Goal: Information Seeking & Learning: Check status

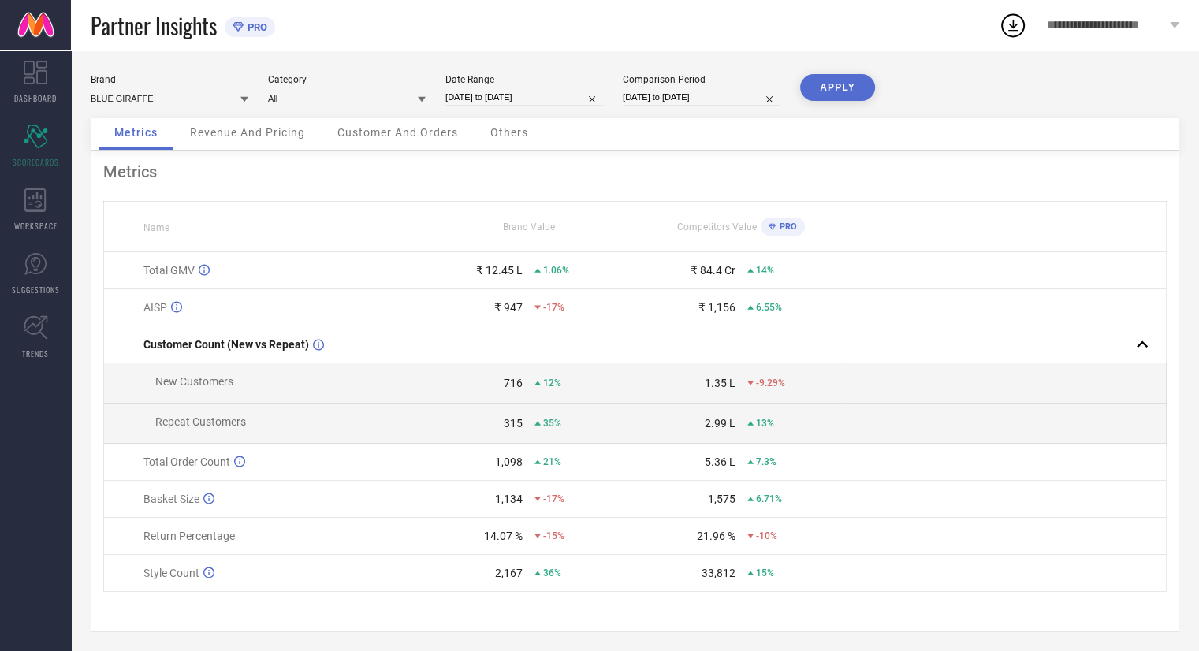
click at [246, 99] on icon at bounding box center [244, 100] width 8 height 6
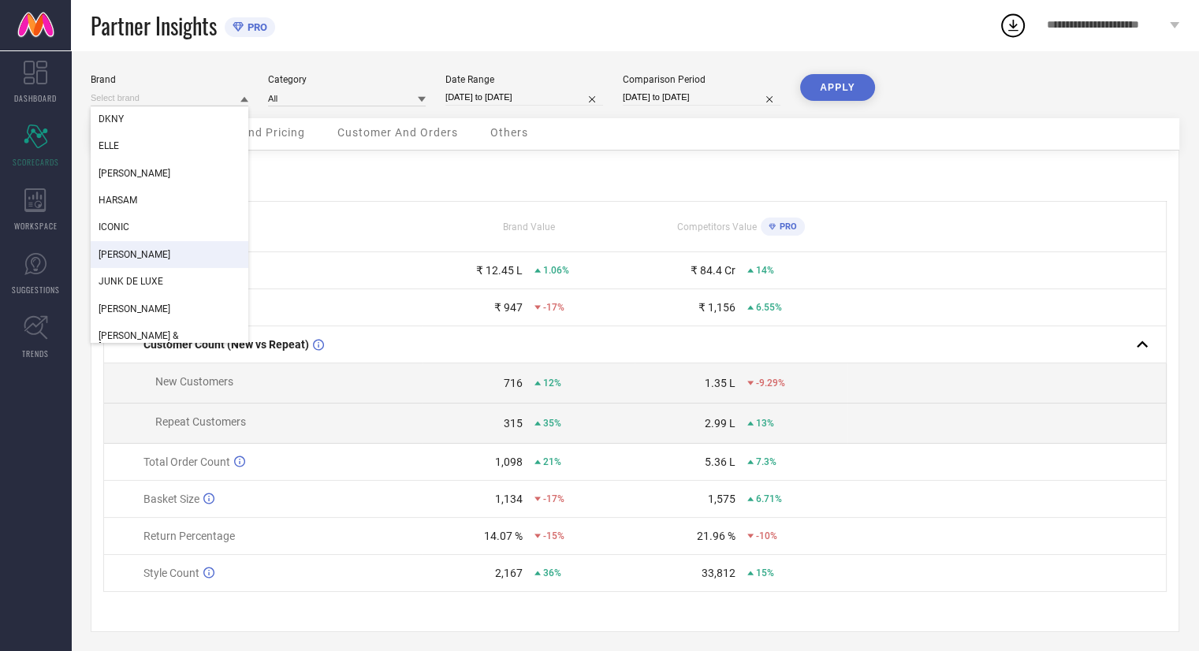
scroll to position [189, 0]
click at [142, 233] on div "ICONIC" at bounding box center [170, 228] width 158 height 27
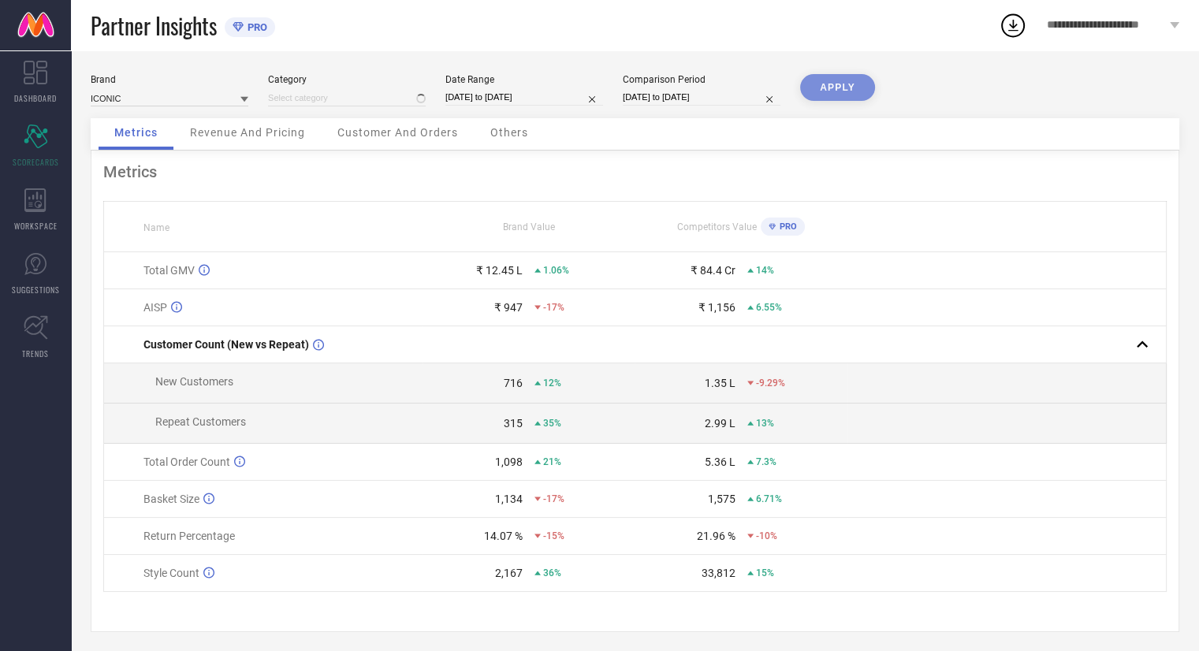
type input "All"
click at [855, 86] on button "APPLY" at bounding box center [837, 87] width 75 height 27
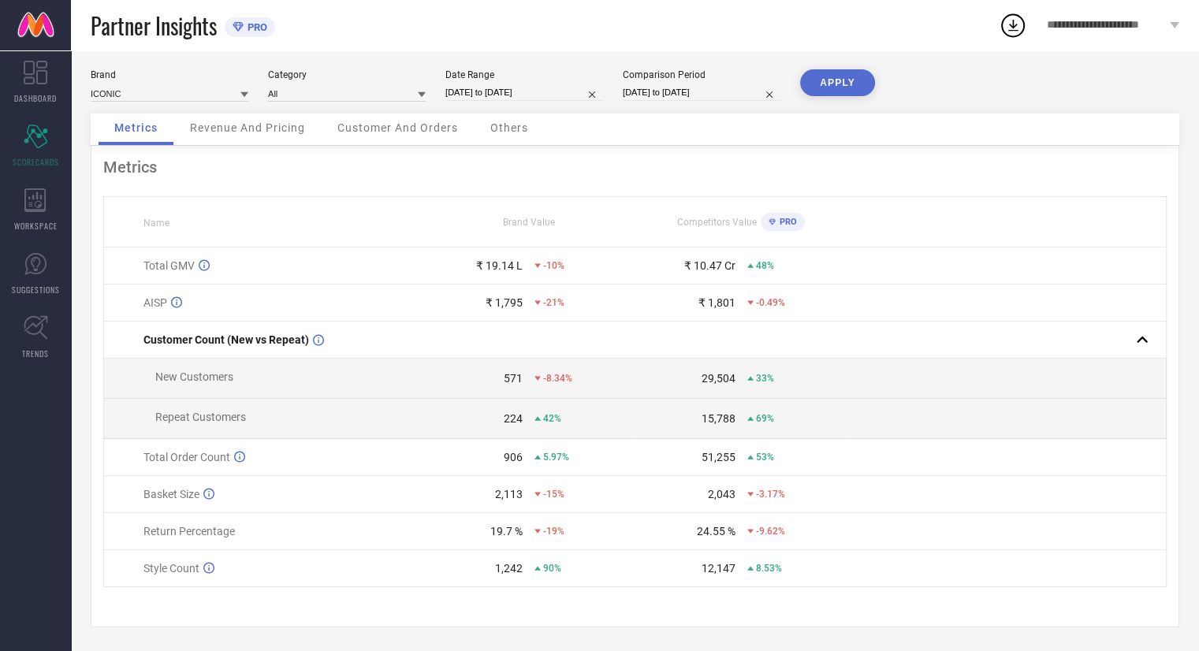
scroll to position [11, 0]
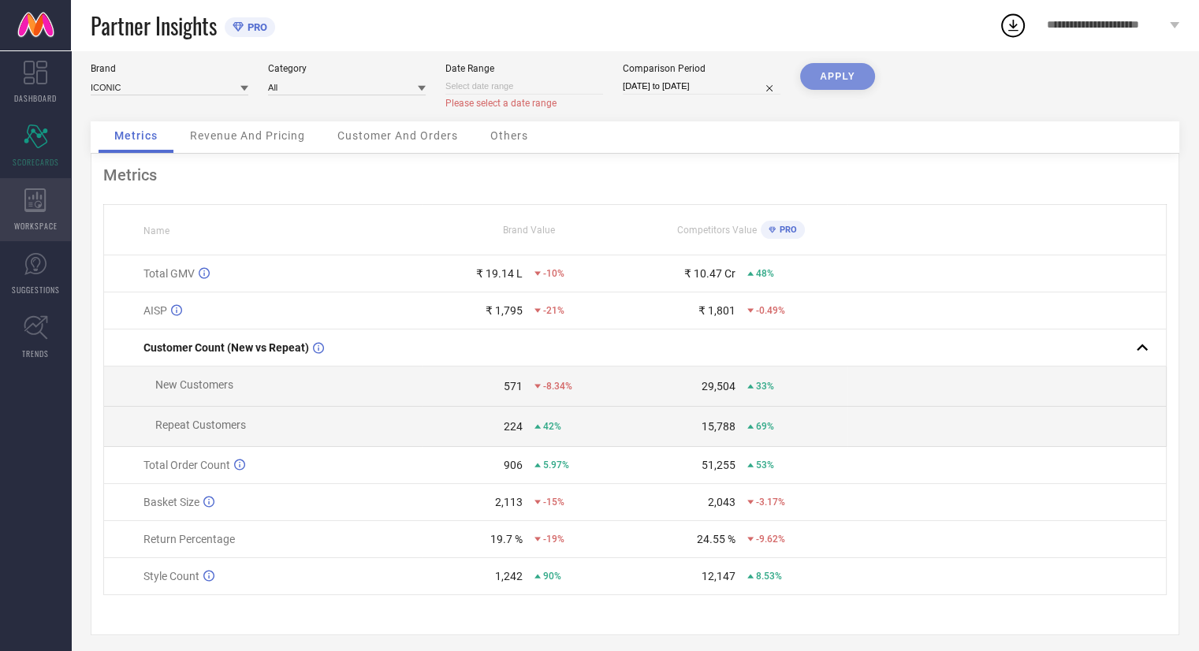
click at [50, 221] on span "WORKSPACE" at bounding box center [35, 226] width 43 height 12
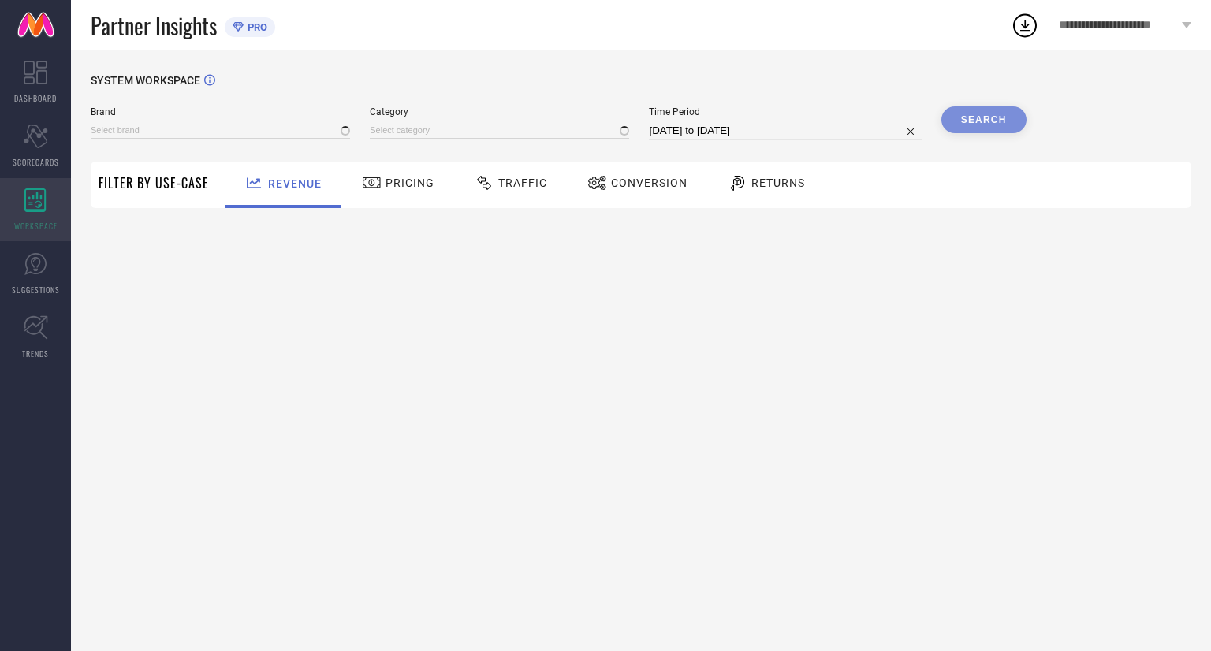
type input "[PERSON_NAME]"
type input "All"
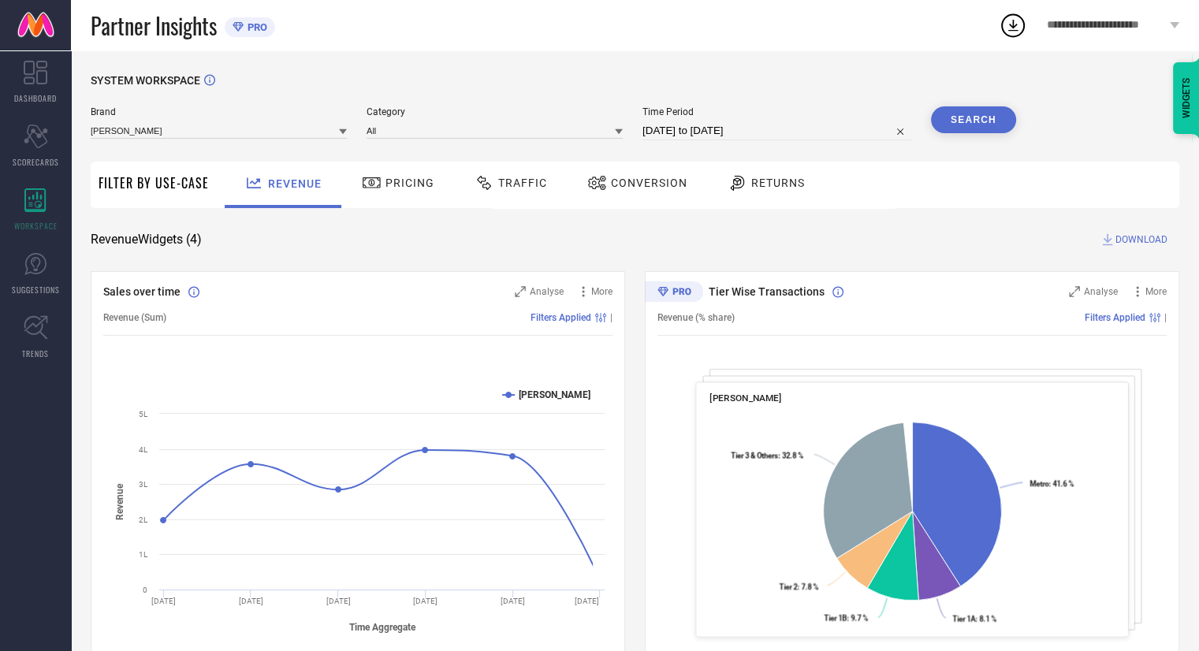
click at [345, 134] on icon at bounding box center [343, 132] width 8 height 8
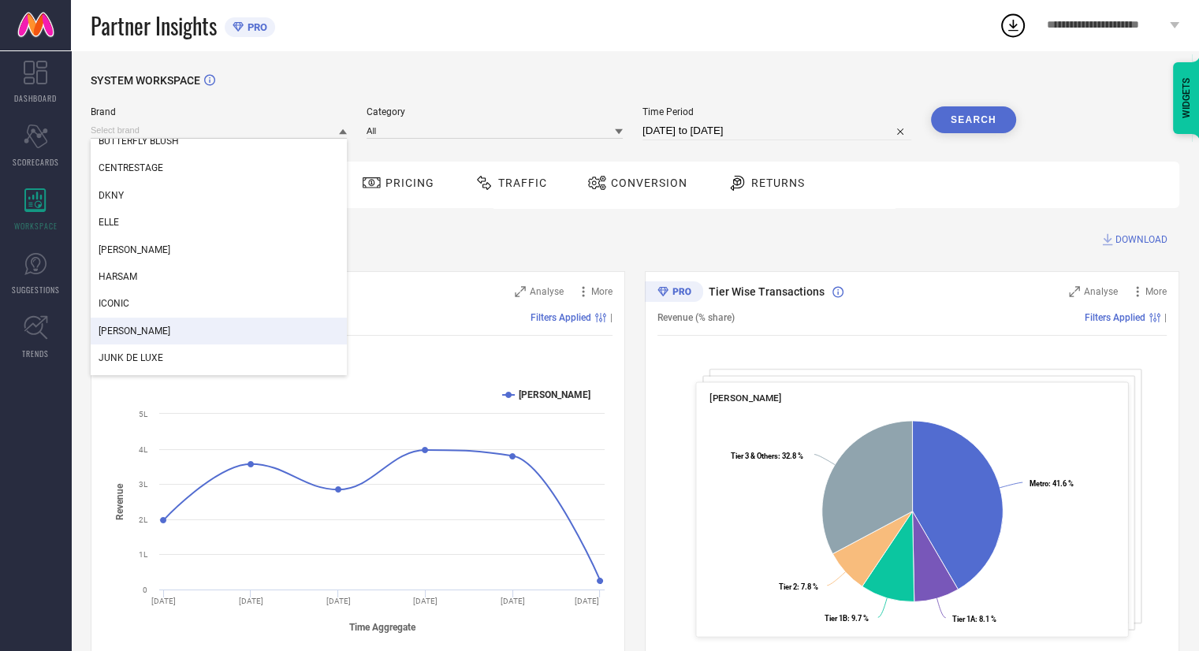
scroll to position [148, 0]
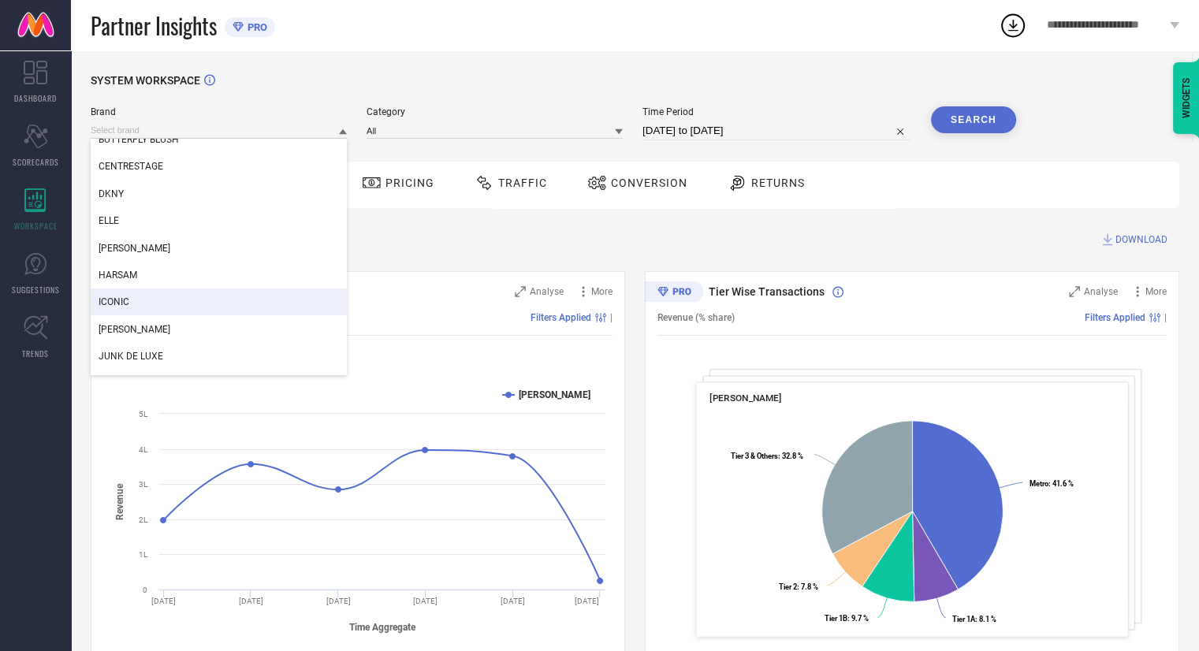
click at [173, 302] on div "ICONIC" at bounding box center [219, 301] width 256 height 27
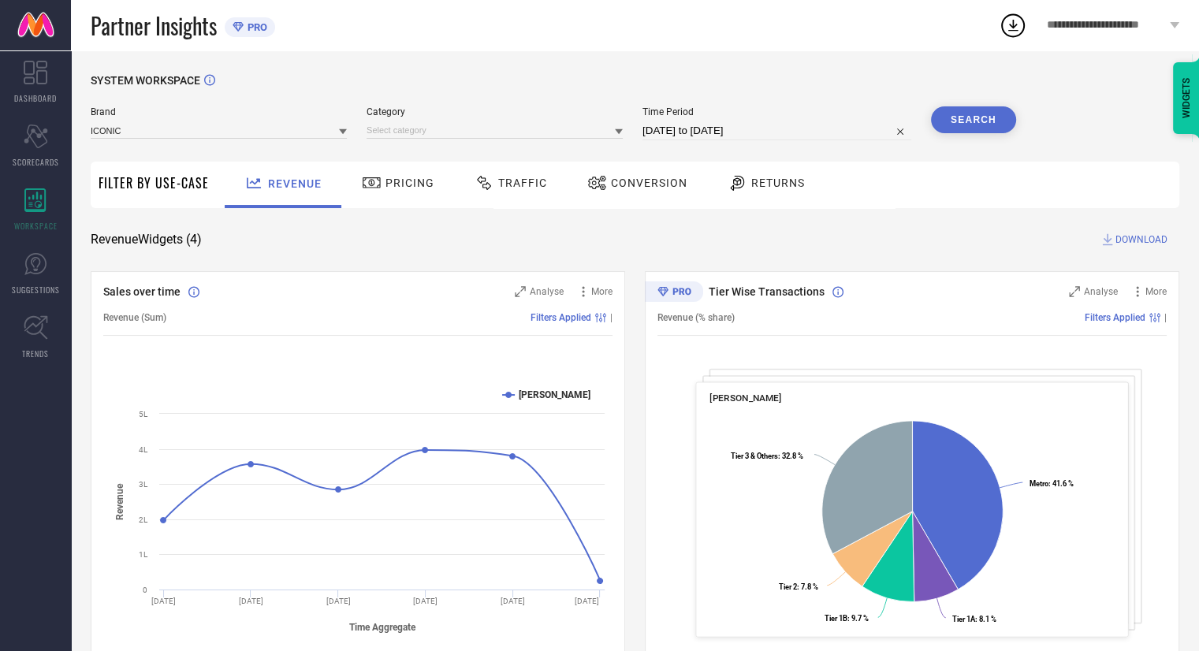
click at [622, 130] on icon at bounding box center [619, 132] width 8 height 6
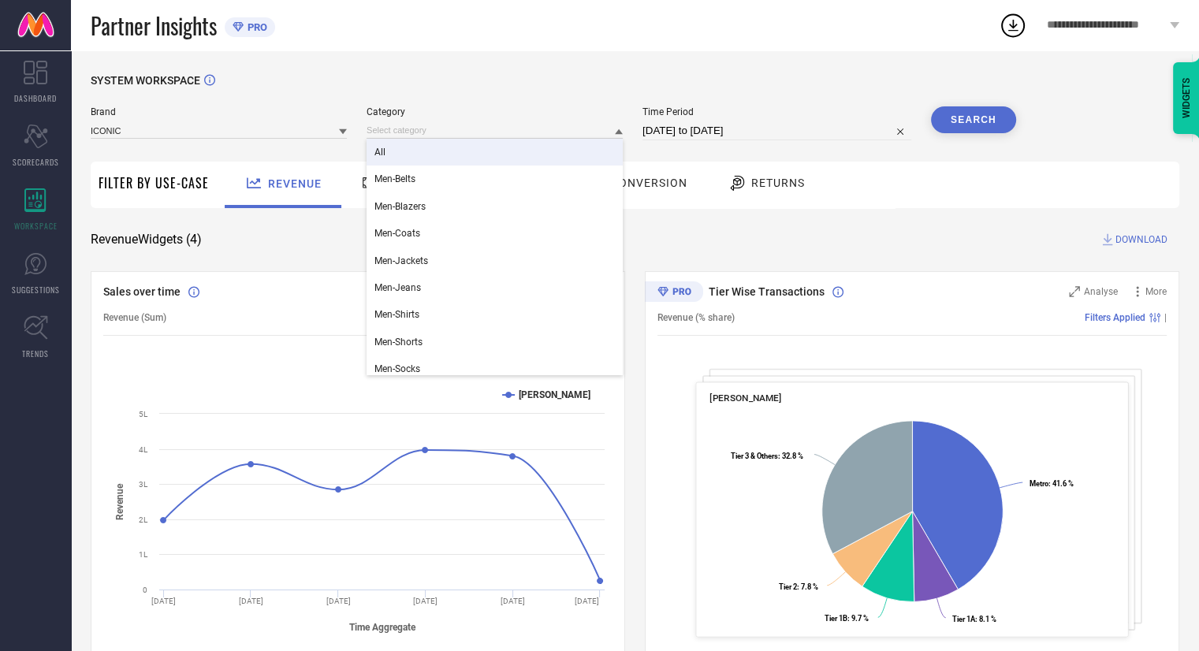
click at [491, 149] on div "All" at bounding box center [494, 152] width 256 height 27
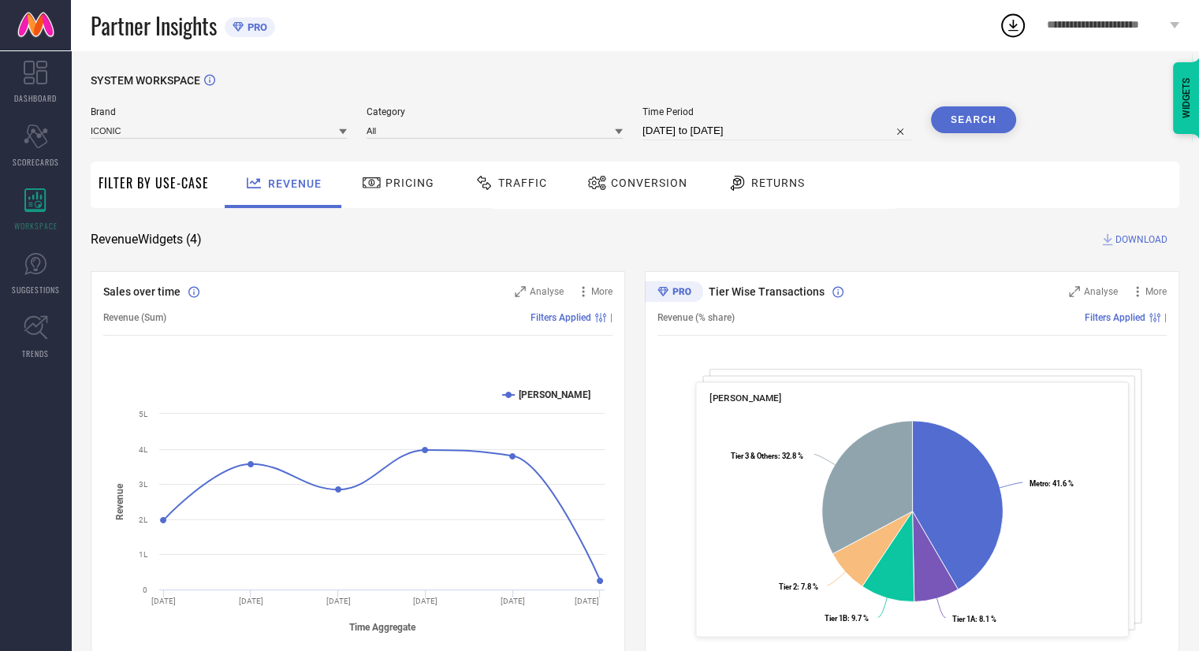
select select "6"
select select "2025"
select select "7"
select select "2025"
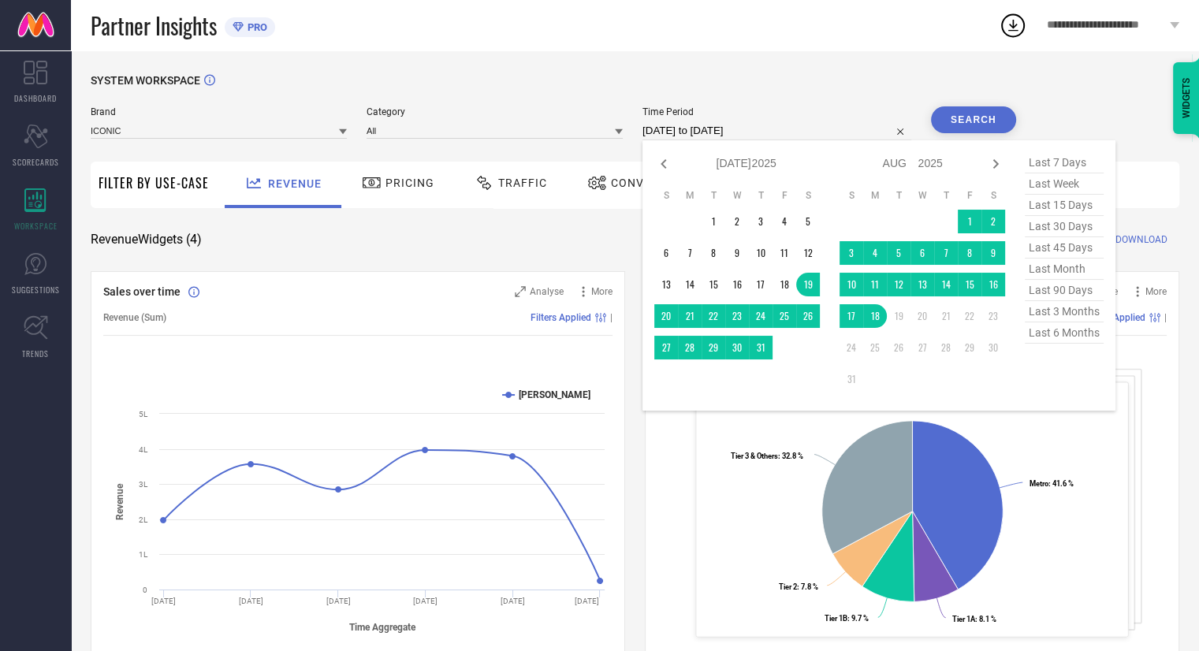
click at [874, 136] on input "[DATE] to [DATE]" at bounding box center [776, 130] width 269 height 19
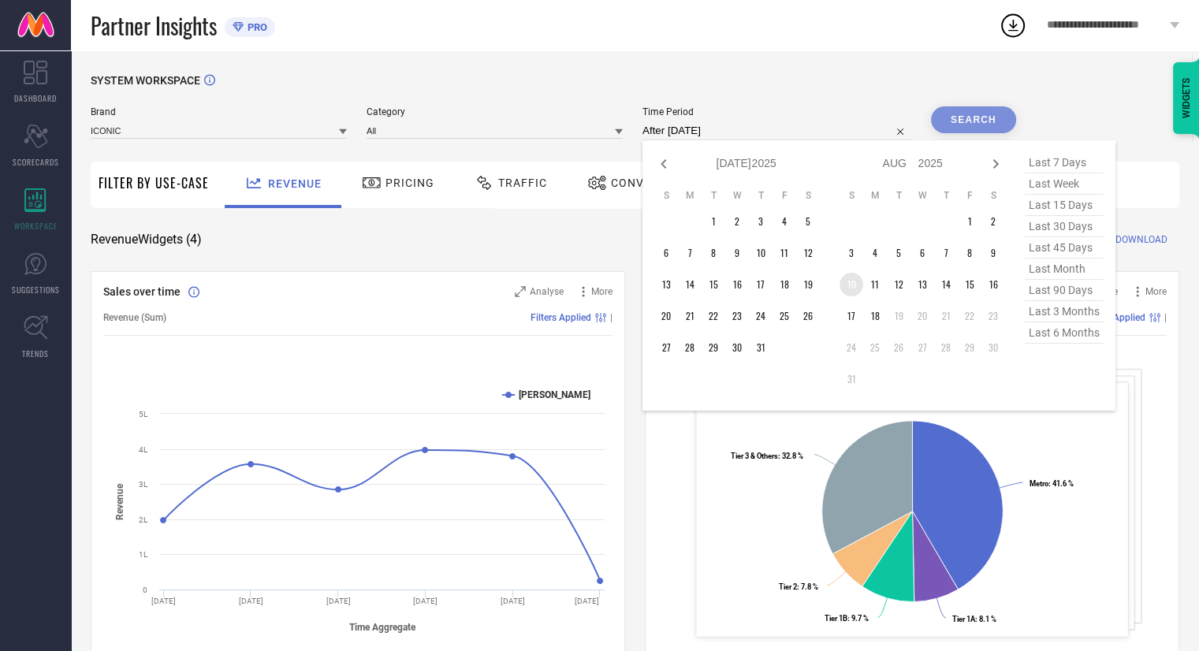
click at [843, 281] on td "10" at bounding box center [851, 285] width 24 height 24
type input "[DATE] to [DATE]"
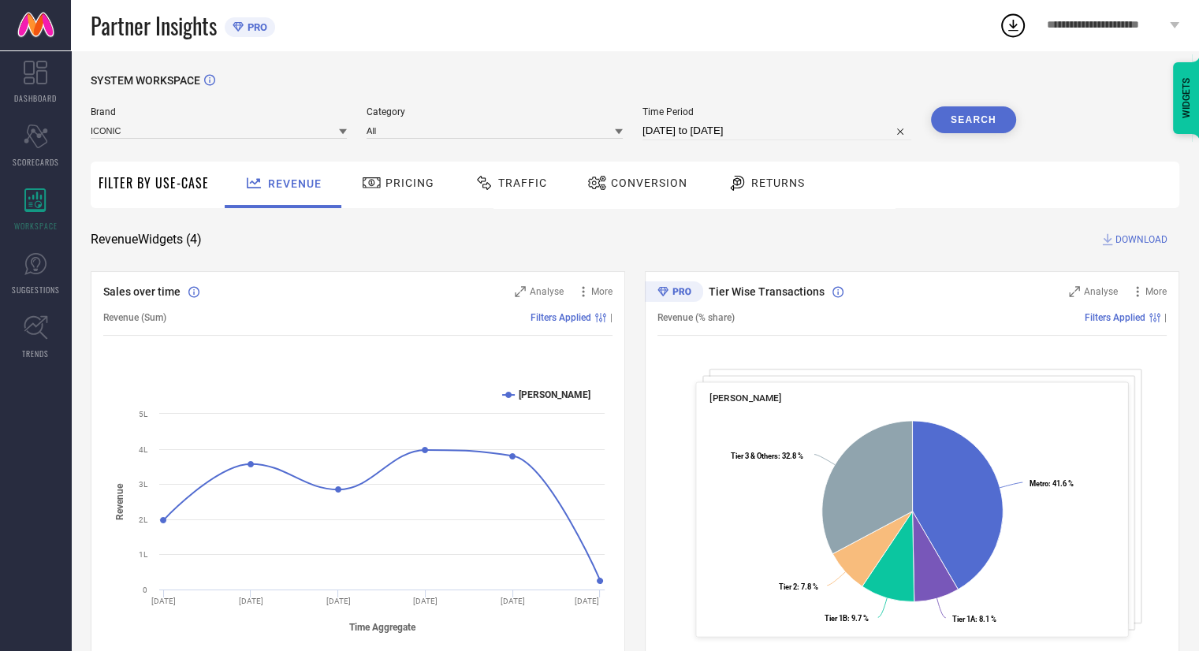
click at [972, 119] on button "Search" at bounding box center [973, 119] width 85 height 27
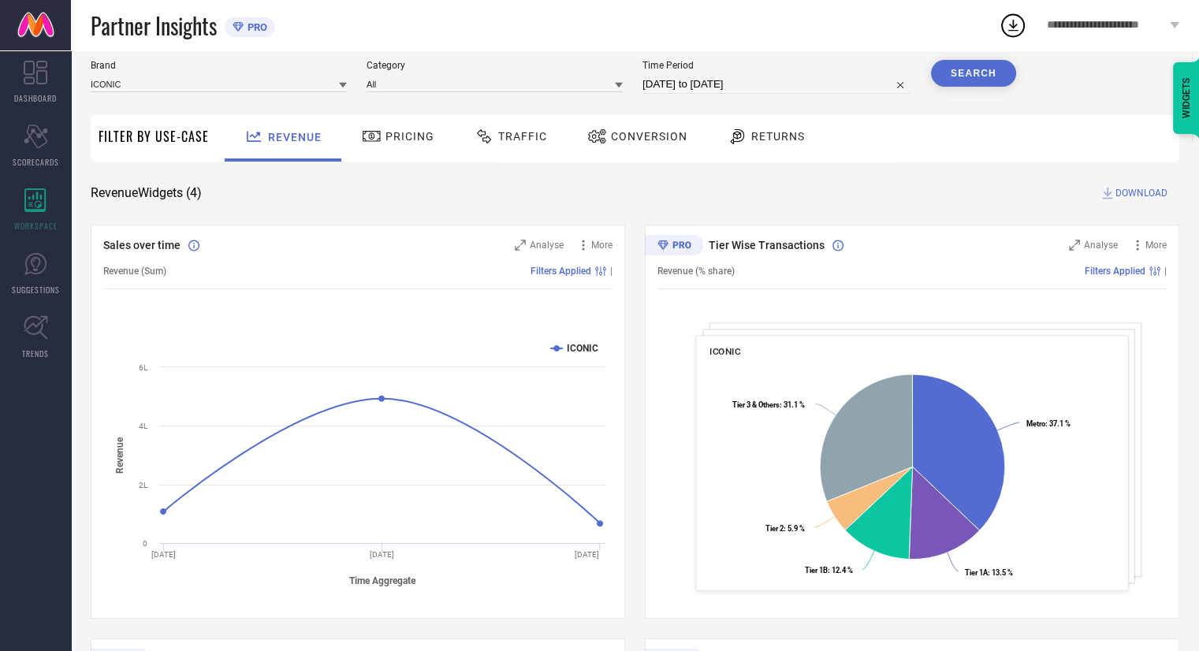
scroll to position [46, 0]
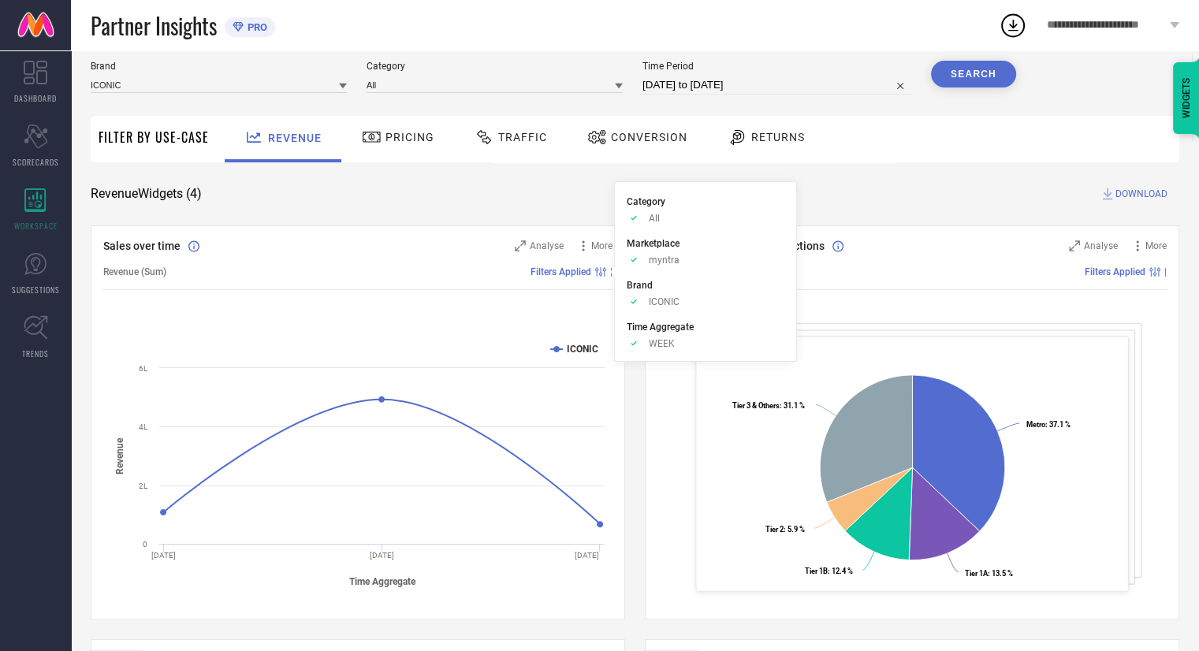
click at [600, 270] on rect at bounding box center [600, 271] width 1 height 9
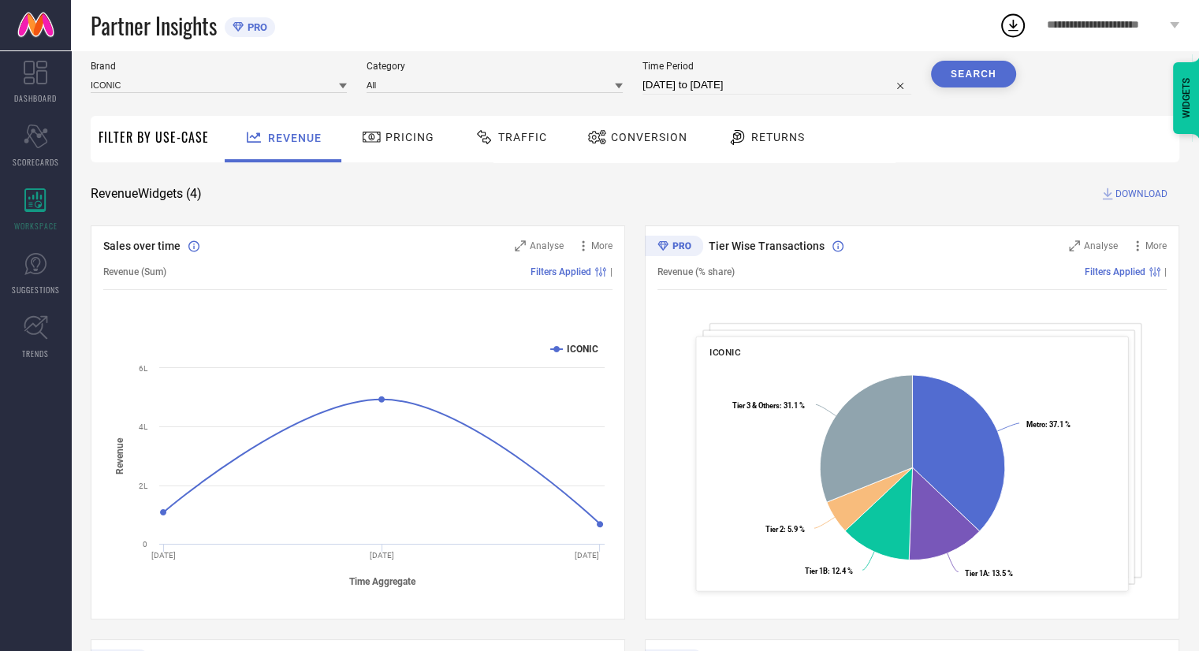
click at [600, 270] on rect at bounding box center [600, 271] width 1 height 9
click at [602, 269] on icon at bounding box center [600, 271] width 11 height 9
click at [580, 247] on icon at bounding box center [583, 246] width 16 height 16
click at [596, 319] on div "Created with Highcharts 9.3.3 Time Aggregate Revenue ICONIC [DATE] [DATE] [DATE…" at bounding box center [357, 464] width 509 height 300
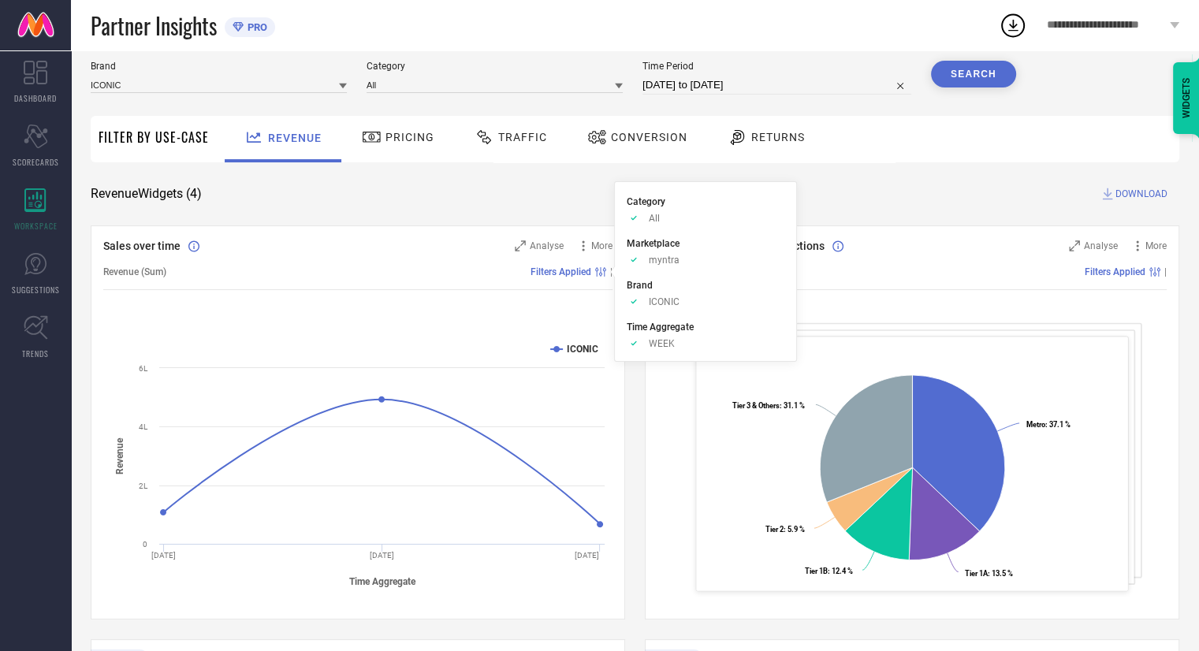
click at [661, 345] on span "WEEK" at bounding box center [662, 343] width 26 height 11
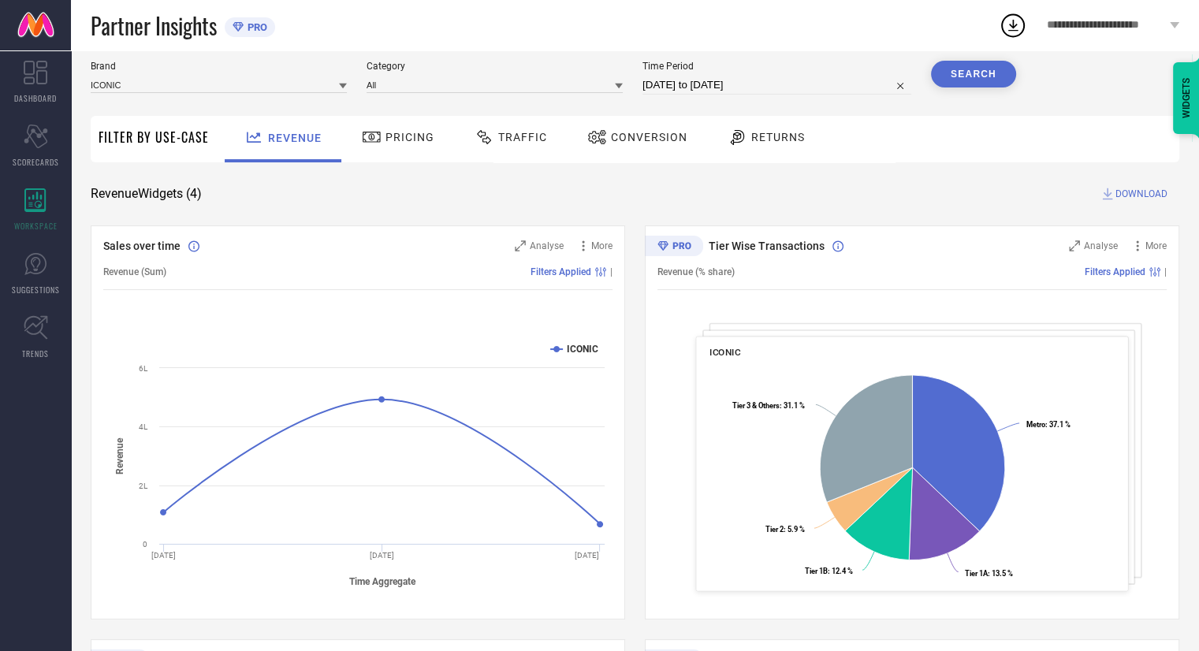
click at [891, 187] on div "Revenue Widgets ( 4 ) DOWNLOAD" at bounding box center [635, 194] width 1088 height 16
click at [580, 248] on icon at bounding box center [583, 246] width 16 height 16
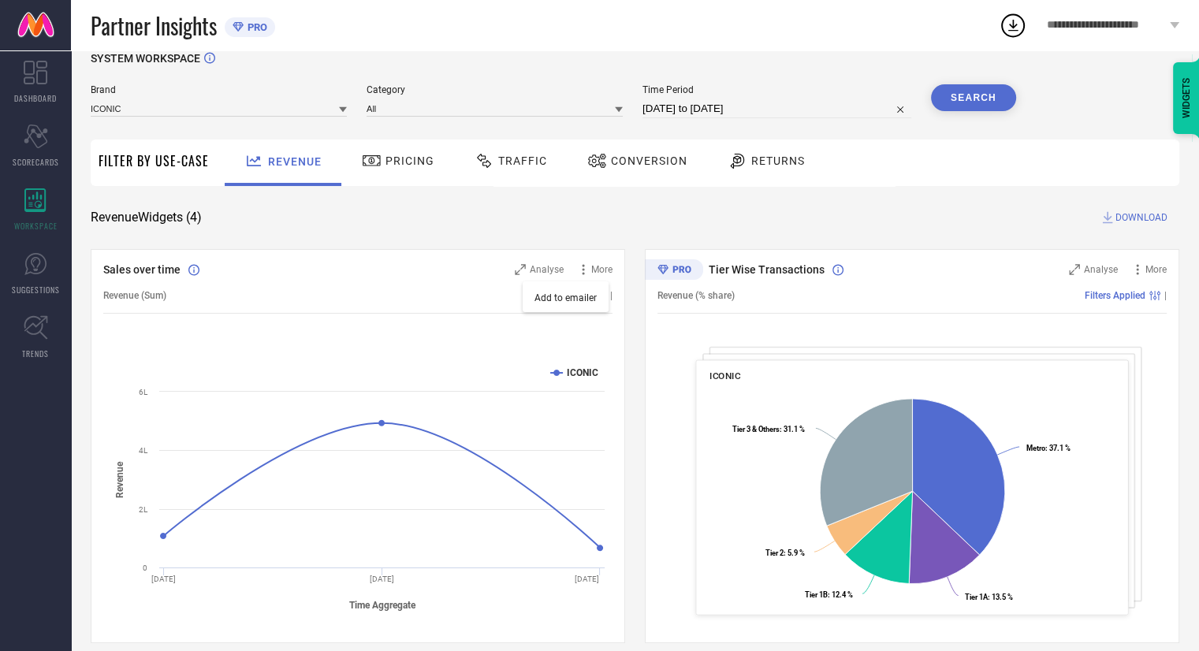
scroll to position [0, 0]
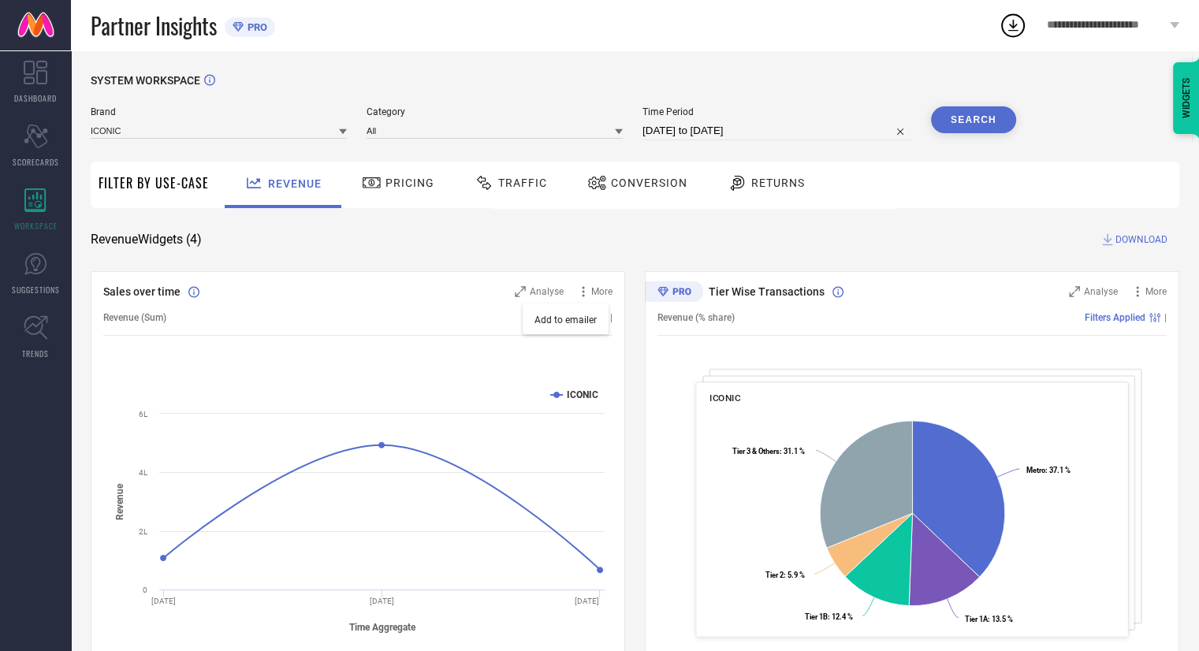
click at [613, 321] on div "Sales over time Analyse More Add to emailer Revenue (Sum) Filters Applied | Cre…" at bounding box center [358, 468] width 534 height 394
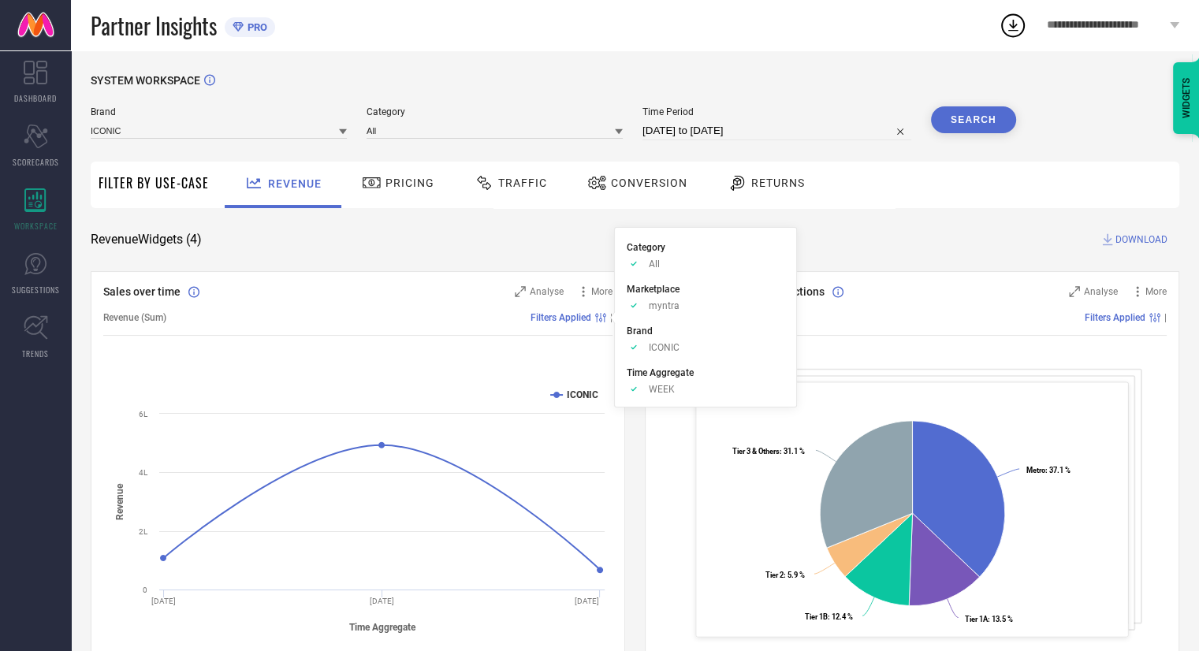
click at [583, 320] on span "Filters Applied" at bounding box center [560, 317] width 61 height 11
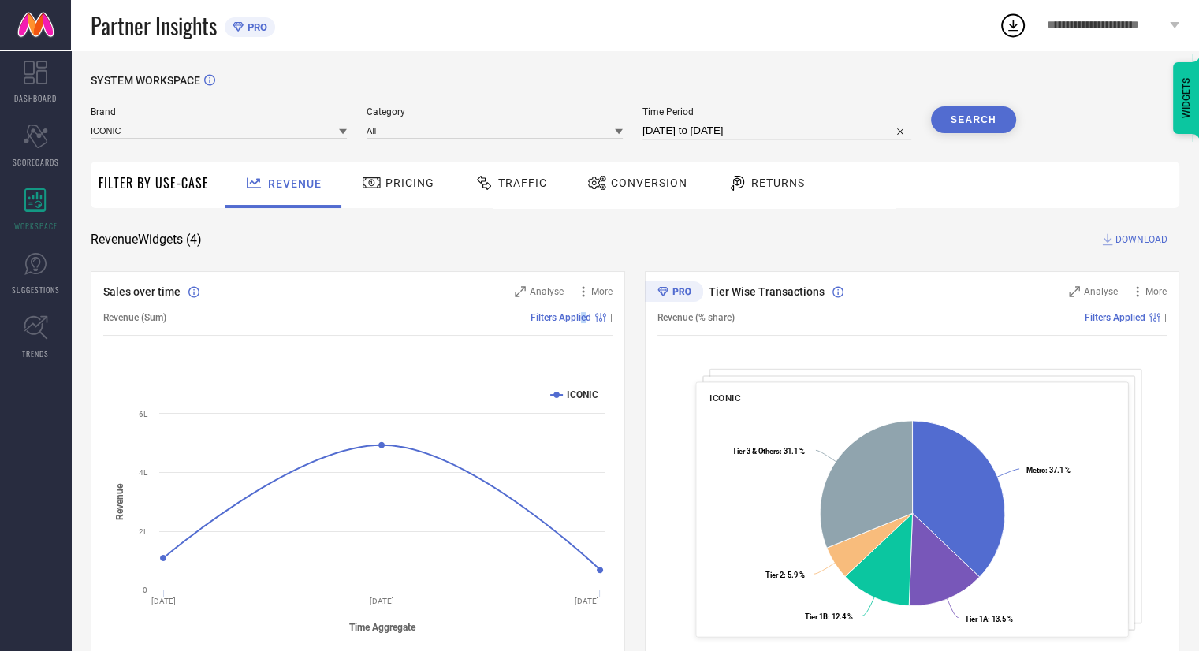
click at [583, 320] on span "Filters Applied" at bounding box center [560, 317] width 61 height 11
click at [608, 315] on div "Filters Applied" at bounding box center [570, 317] width 80 height 11
click at [603, 317] on icon at bounding box center [600, 317] width 11 height 9
click at [344, 135] on icon at bounding box center [343, 132] width 8 height 6
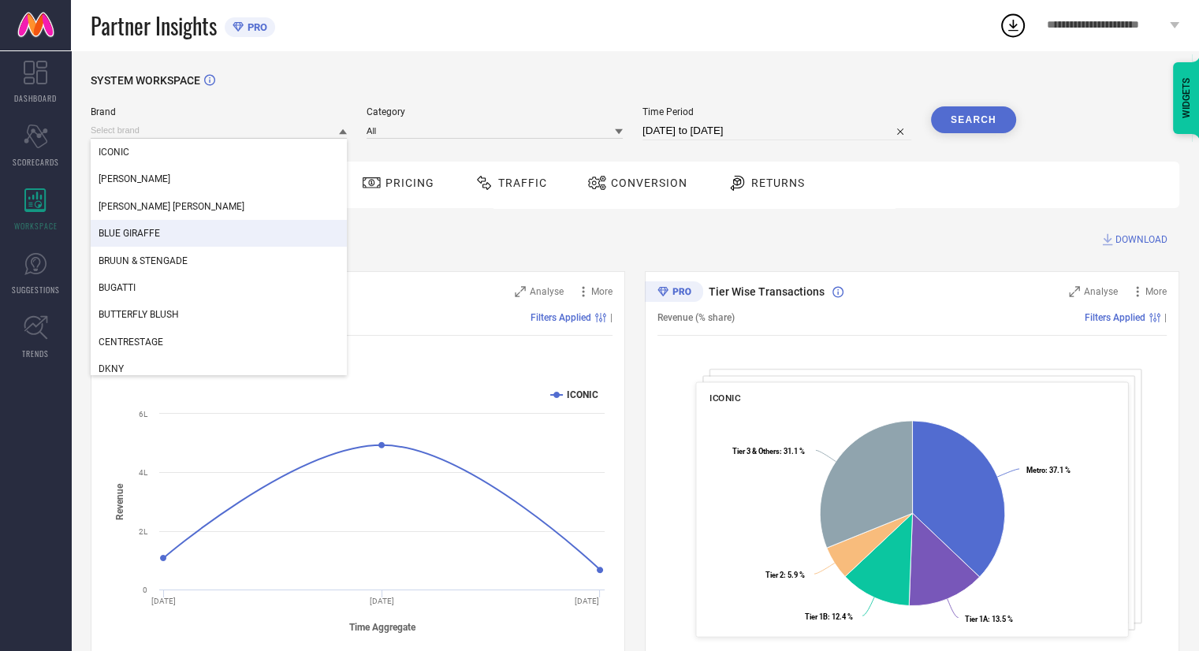
click at [224, 237] on div "BLUE GIRAFFE" at bounding box center [219, 233] width 256 height 27
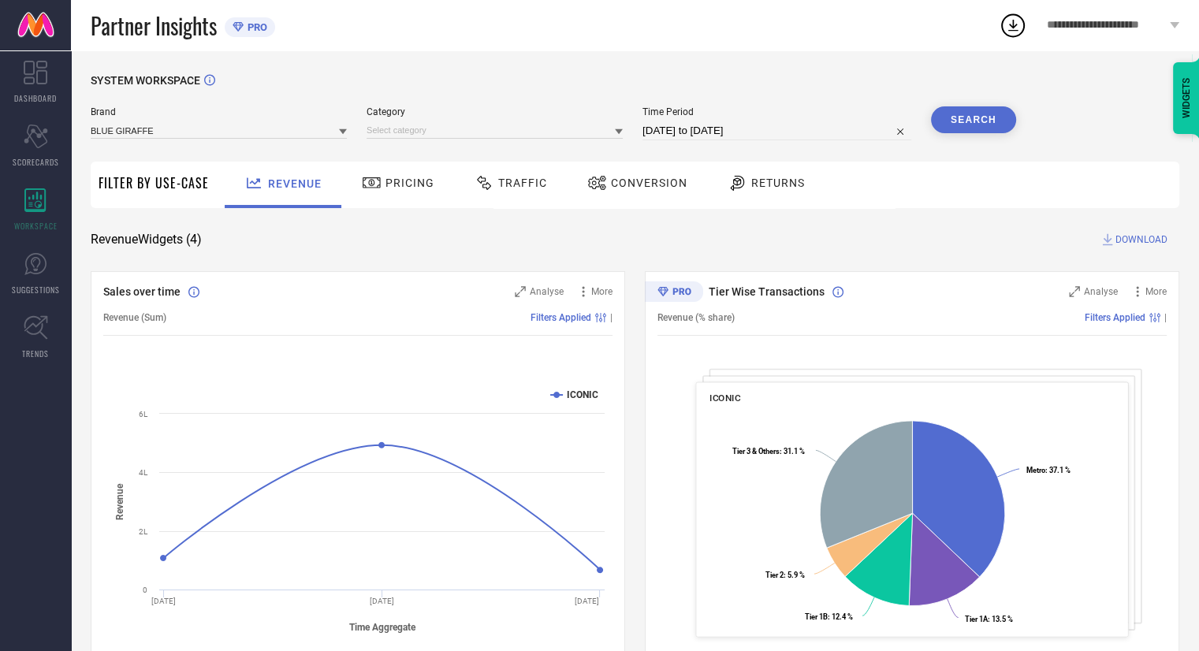
click at [991, 124] on button "Search" at bounding box center [973, 119] width 85 height 27
click at [969, 122] on div "Search" at bounding box center [973, 119] width 85 height 27
click at [622, 133] on icon at bounding box center [619, 132] width 8 height 8
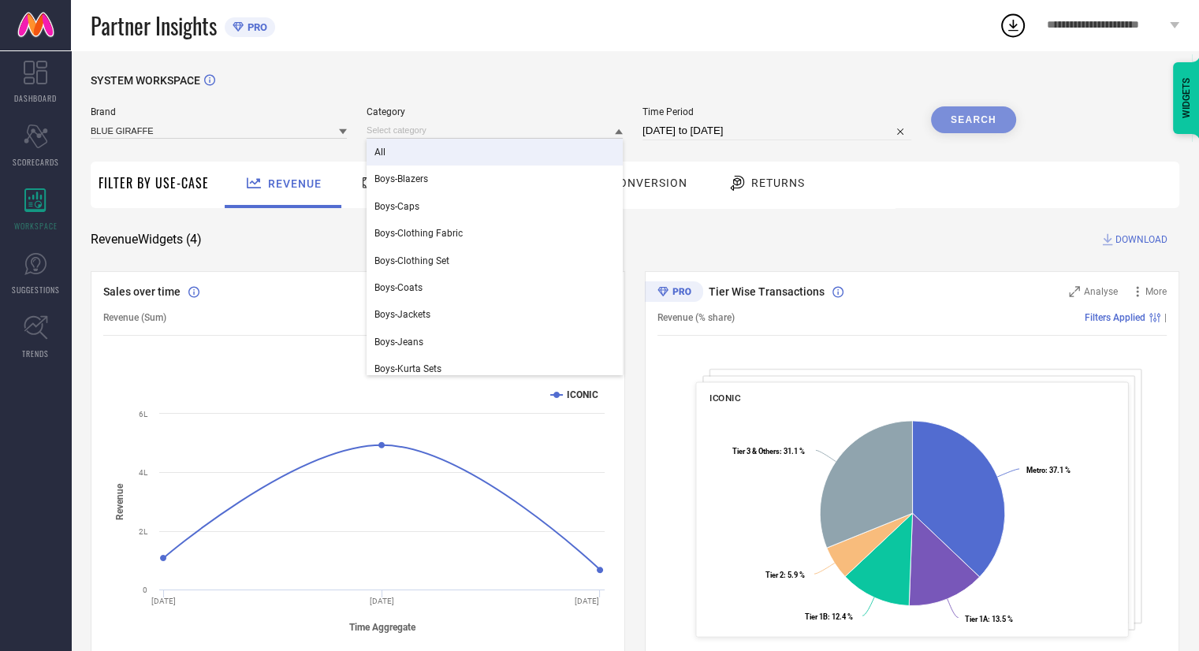
click at [582, 145] on div "All" at bounding box center [494, 152] width 256 height 27
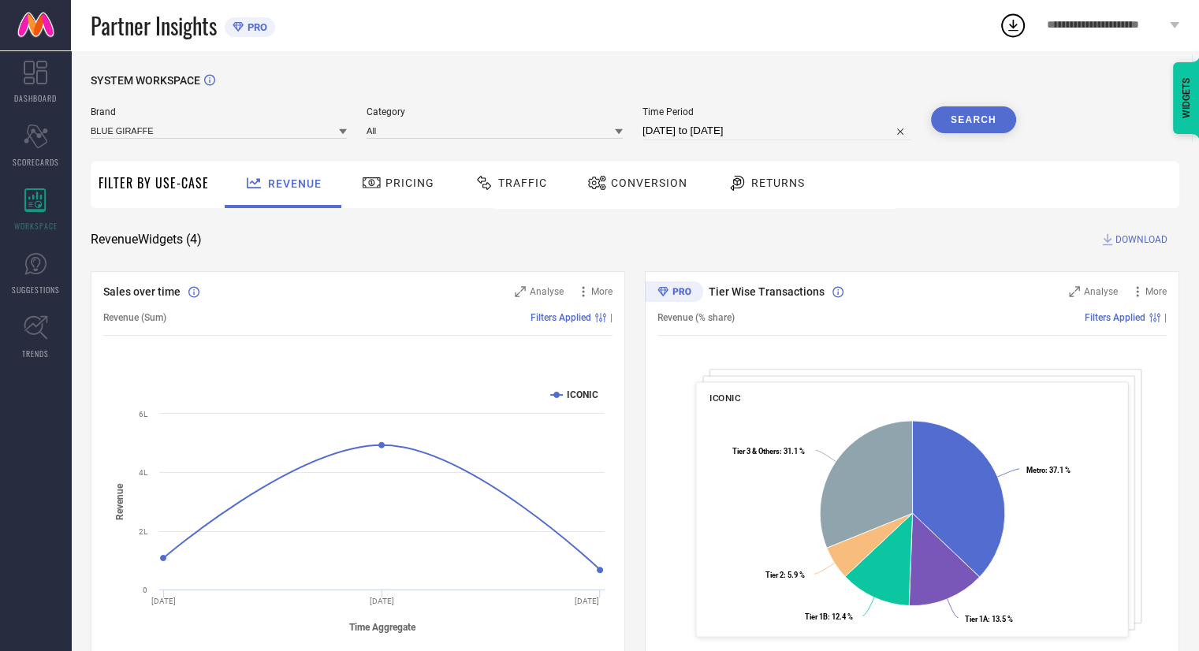
click at [953, 121] on button "Search" at bounding box center [973, 119] width 85 height 27
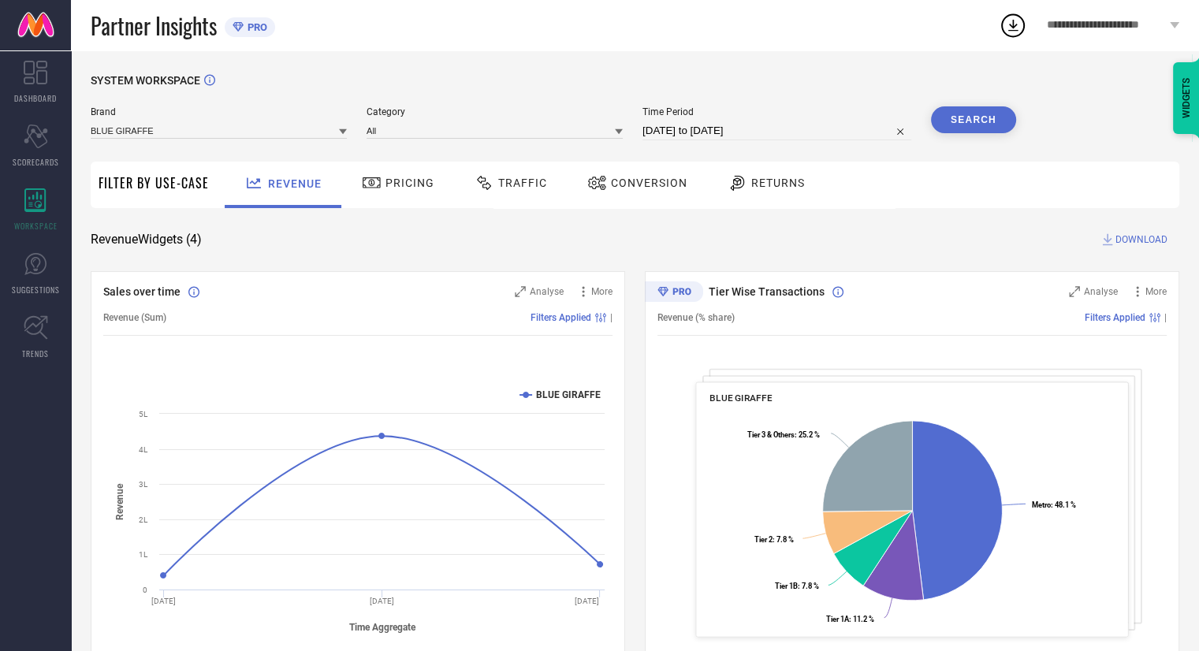
click at [344, 134] on icon at bounding box center [343, 132] width 8 height 6
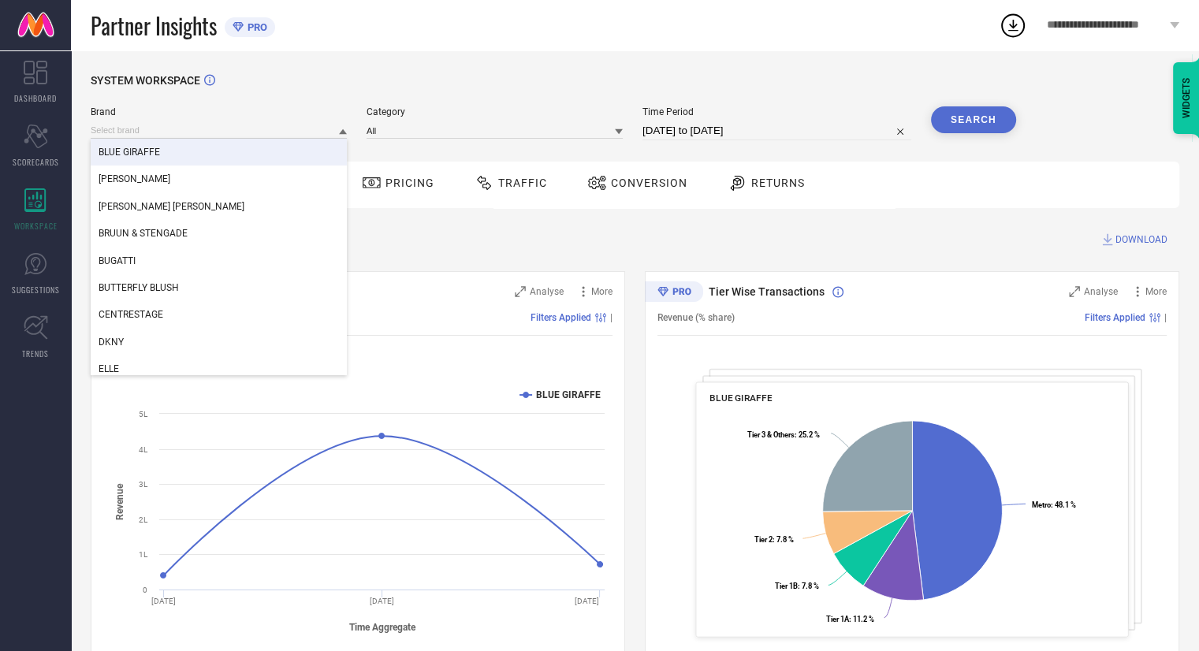
click at [274, 122] on div "BLUE GIRAFFE [PERSON_NAME] [PERSON_NAME] & STENGADE BUGATTI BUTTERFLY BLUSH CEN…" at bounding box center [219, 129] width 256 height 17
click at [274, 128] on input at bounding box center [219, 130] width 256 height 17
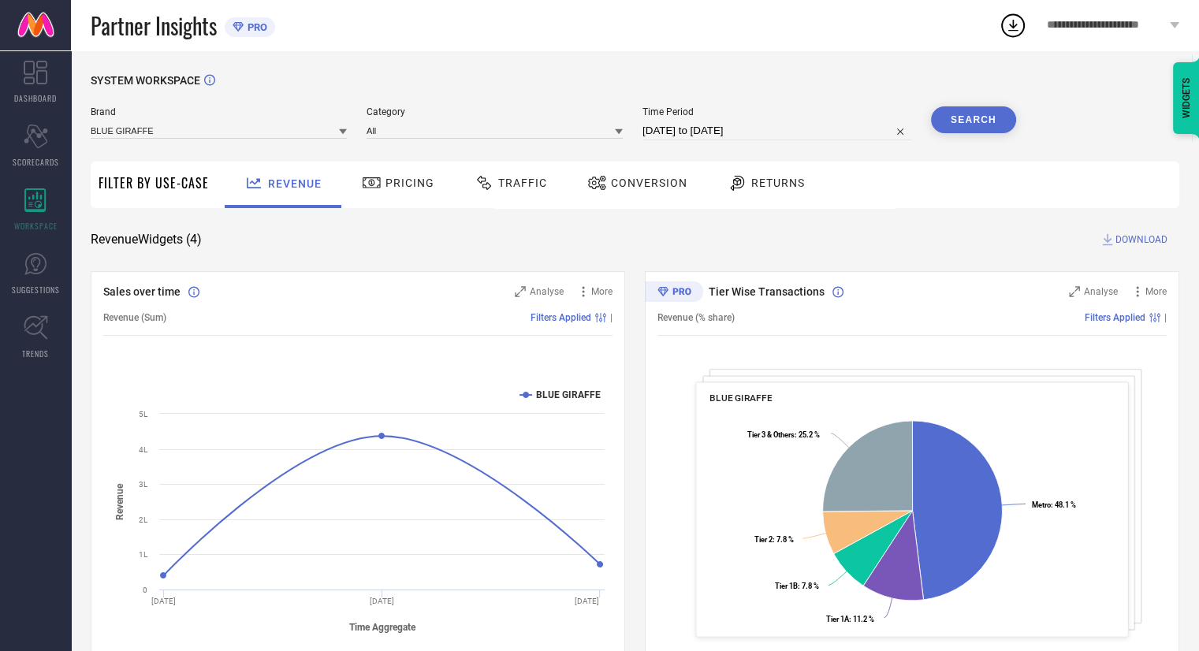
click at [340, 134] on icon at bounding box center [343, 132] width 8 height 8
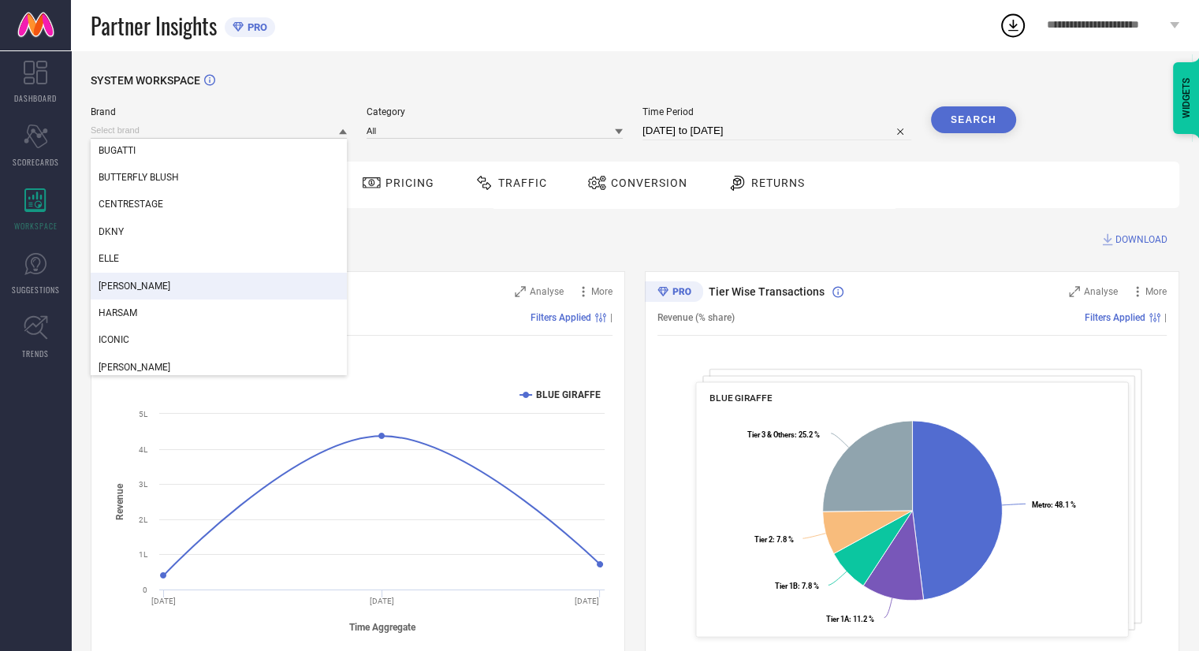
scroll to position [110, 0]
click at [258, 292] on div "[PERSON_NAME]" at bounding box center [219, 286] width 256 height 27
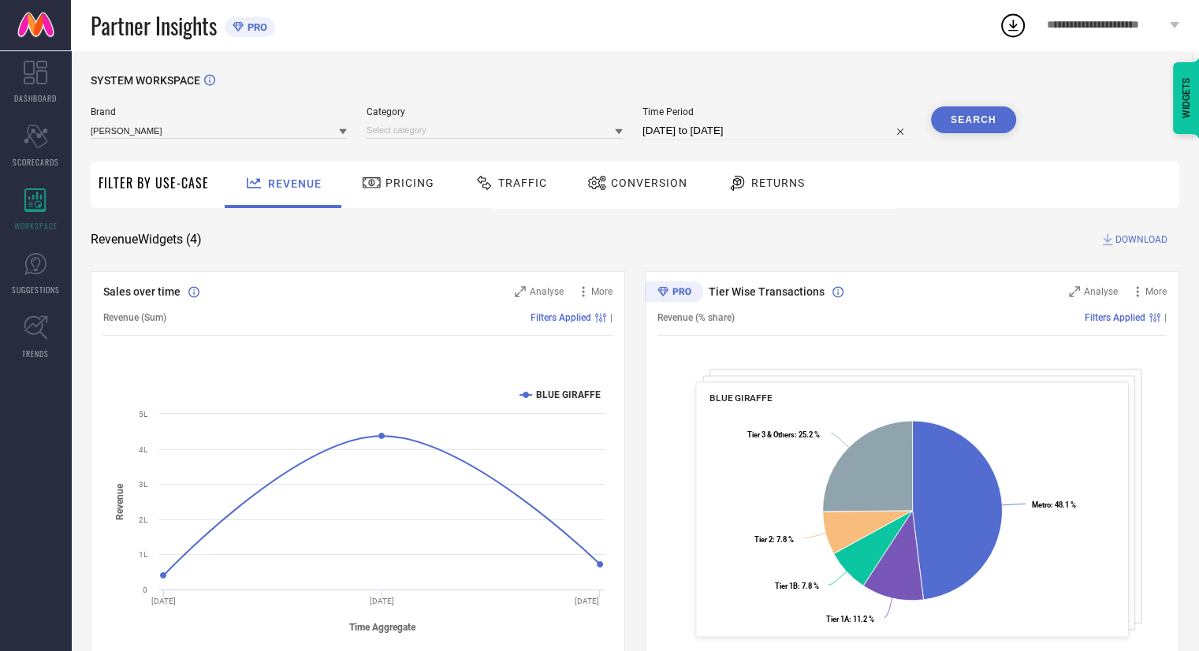
click at [961, 124] on button "Search" at bounding box center [973, 119] width 85 height 27
click at [619, 133] on icon at bounding box center [619, 132] width 8 height 6
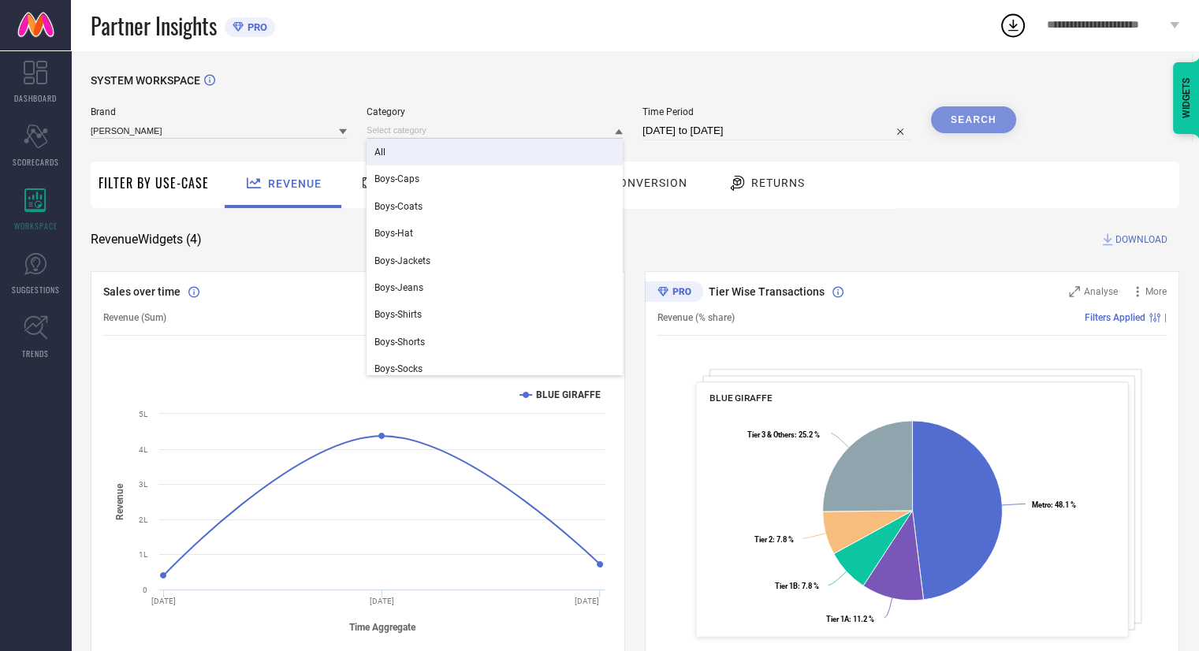
click at [537, 156] on div "All" at bounding box center [494, 152] width 256 height 27
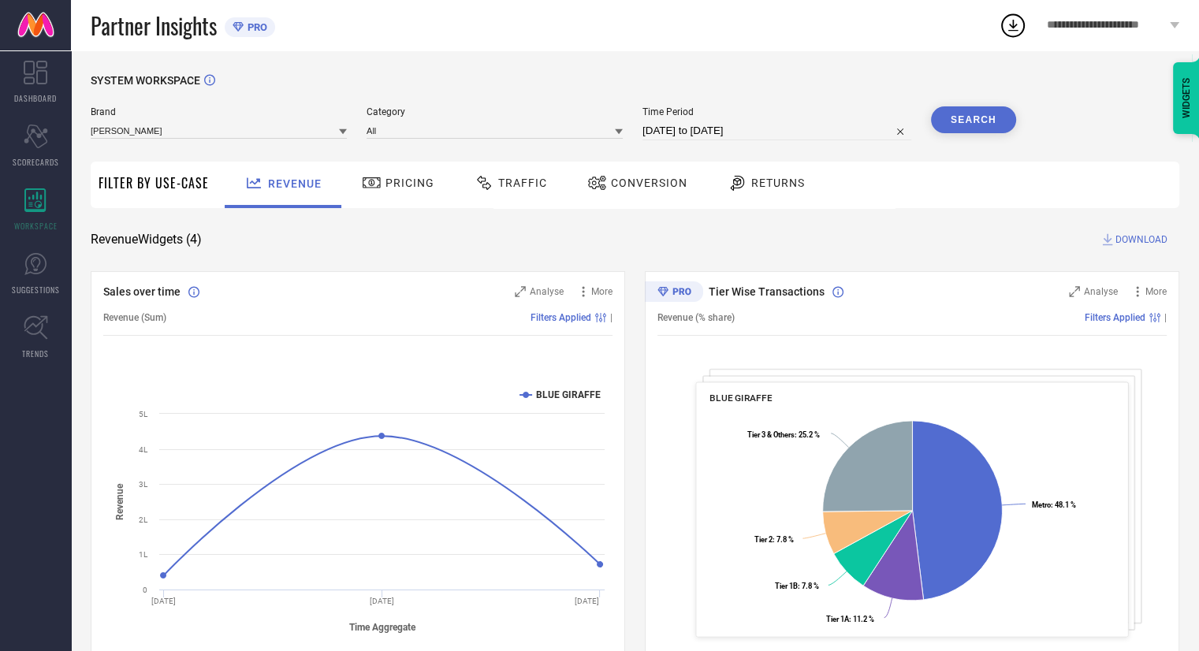
click at [968, 120] on button "Search" at bounding box center [973, 119] width 85 height 27
